Goal: Task Accomplishment & Management: Manage account settings

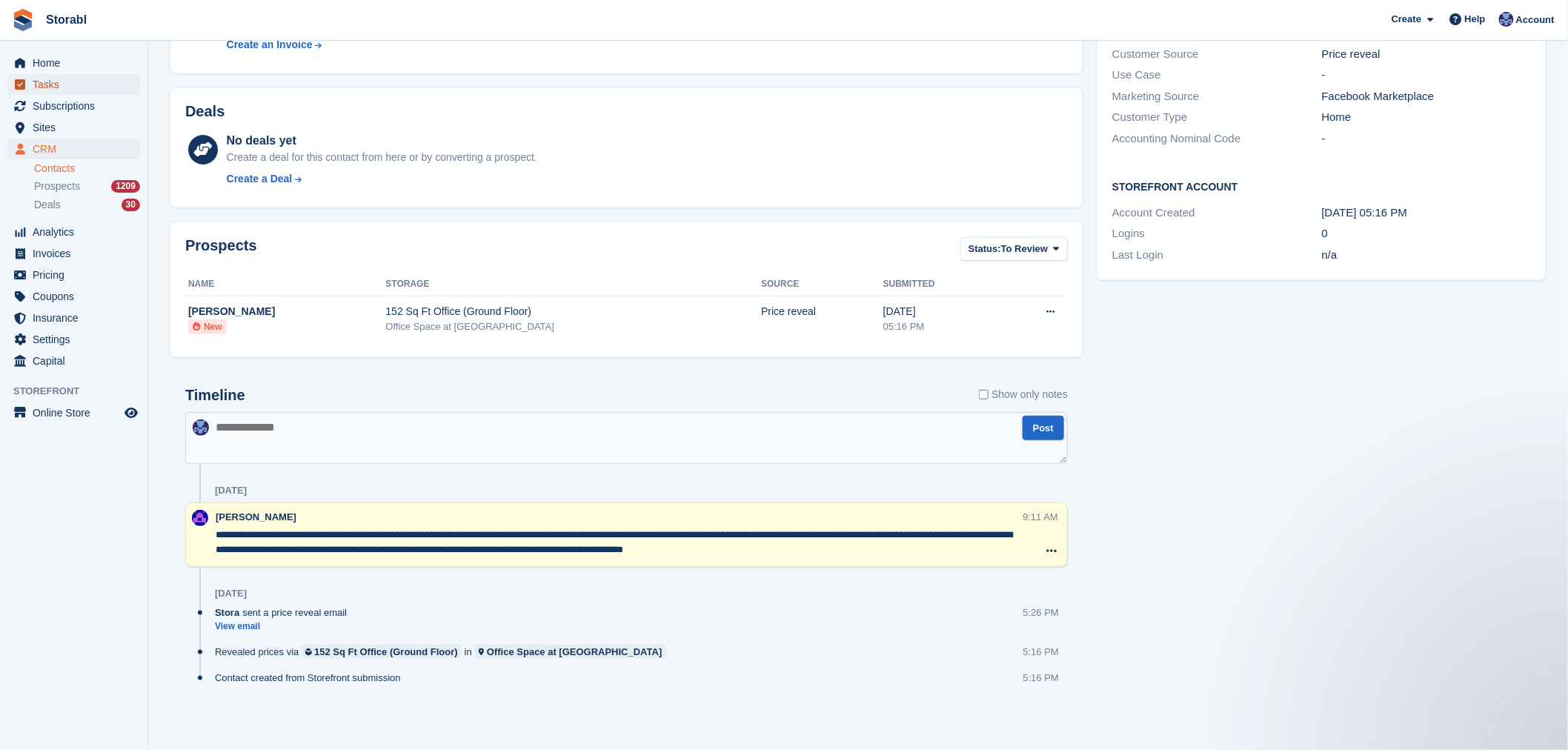
click at [48, 90] on span "Tasks" at bounding box center [77, 84] width 89 height 21
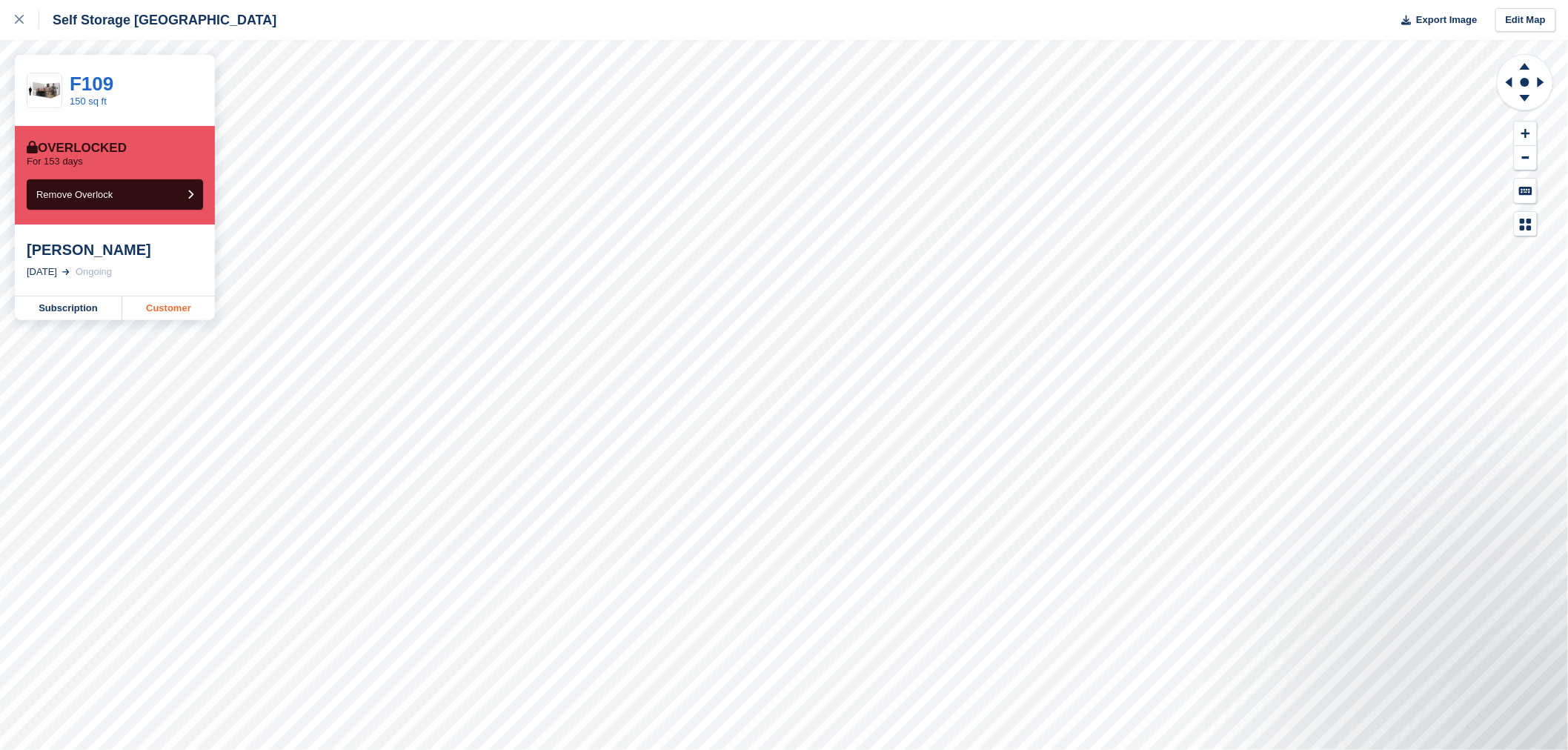
click at [174, 317] on link "Customer" at bounding box center [169, 308] width 93 height 24
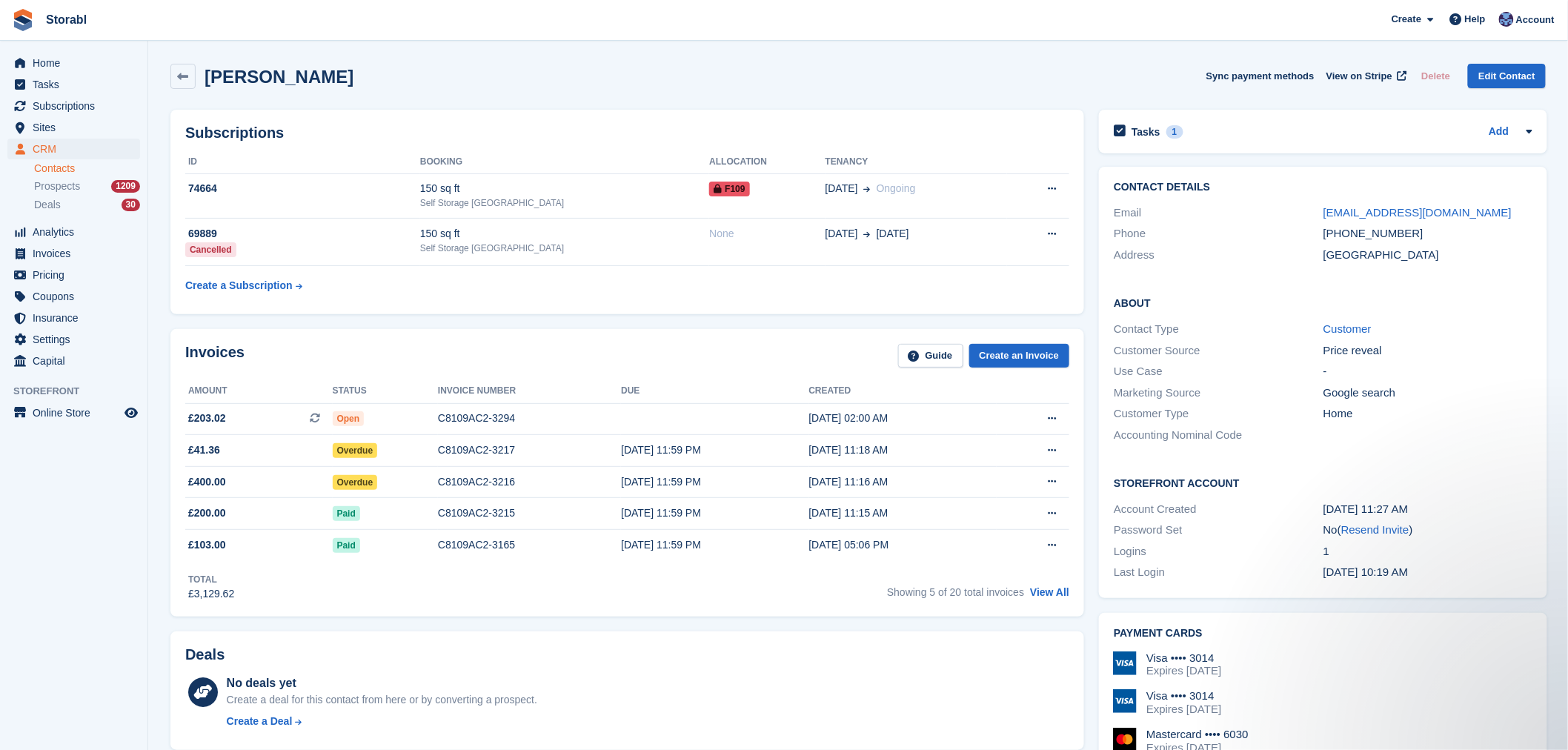
click at [1205, 115] on div "Tasks 1 Add Price increase 01 Oct" at bounding box center [1323, 131] width 448 height 44
click at [1193, 123] on div "Tasks 1 Add" at bounding box center [1323, 131] width 419 height 20
